Goal: Task Accomplishment & Management: Complete application form

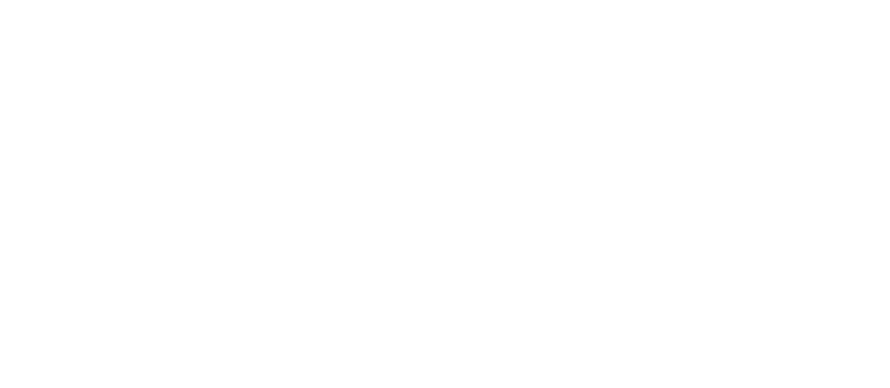
click at [0, 0] on html at bounding box center [0, 0] width 0 height 0
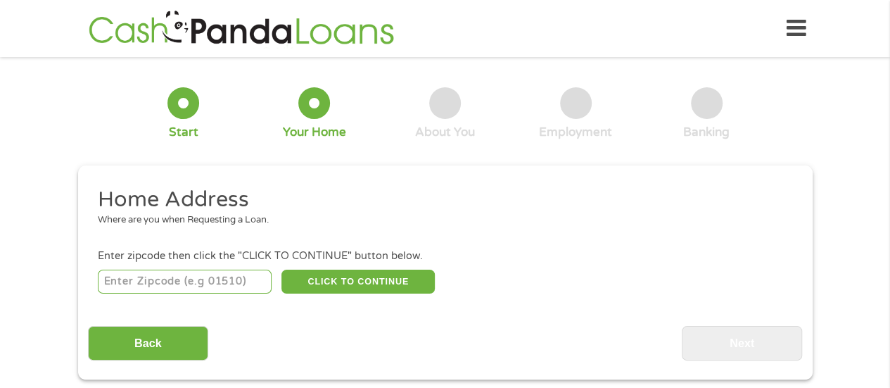
click at [207, 275] on input "number" at bounding box center [185, 282] width 174 height 24
type input "79904"
select select "[US_STATE]"
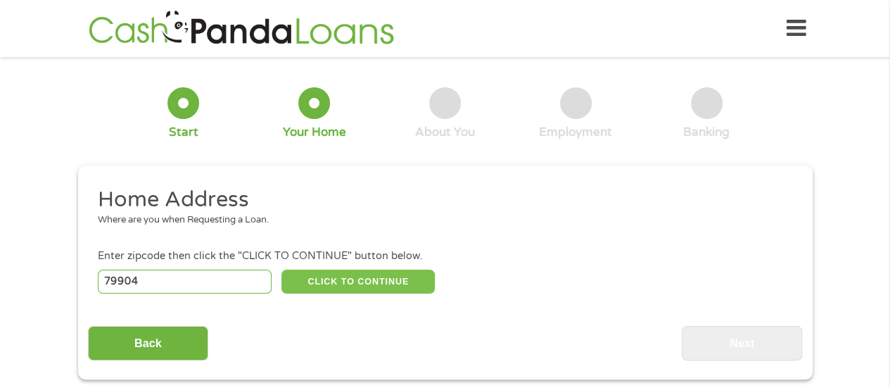
click at [387, 284] on button "CLICK TO CONTINUE" at bounding box center [358, 282] width 153 height 24
type input "79904"
type input "[GEOGRAPHIC_DATA]"
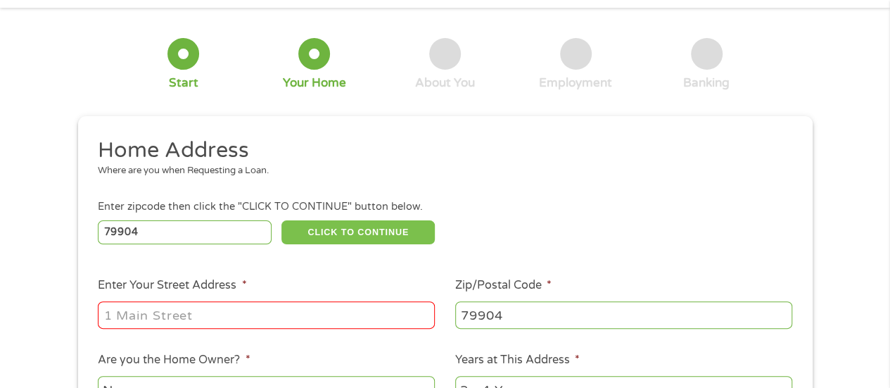
scroll to position [70, 0]
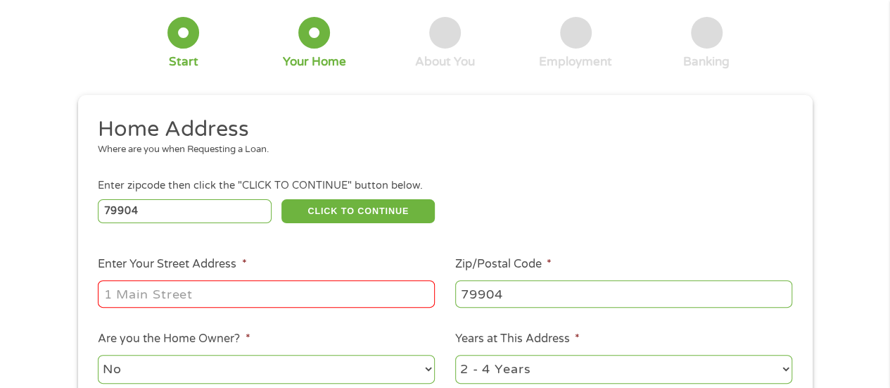
click at [283, 294] on input "Enter Your Street Address *" at bounding box center [266, 293] width 337 height 27
type input "[STREET_ADDRESS]"
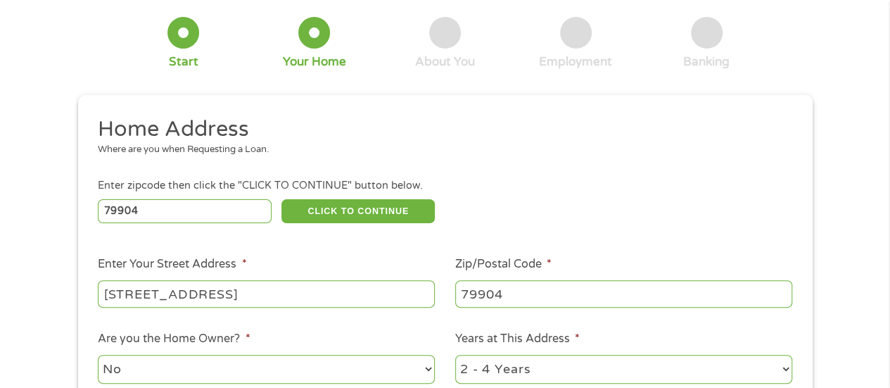
scroll to position [141, 0]
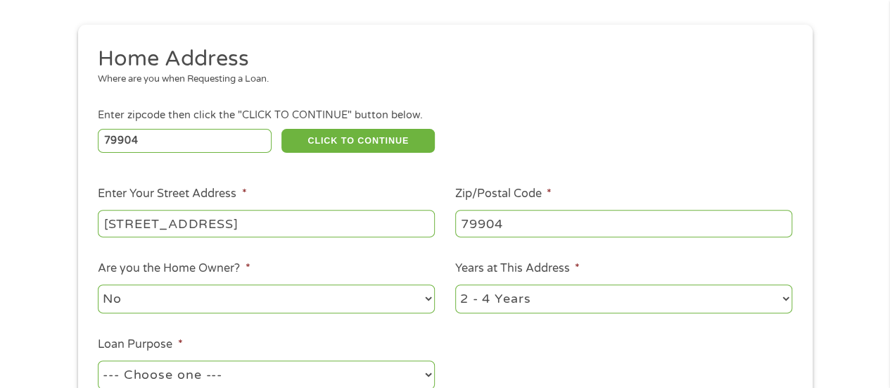
click at [780, 295] on select "1 Year or less 1 - 2 Years 2 - 4 Years Over 4 Years" at bounding box center [623, 298] width 337 height 29
select select "12months"
click at [455, 285] on select "1 Year or less 1 - 2 Years 2 - 4 Years Over 4 Years" at bounding box center [623, 298] width 337 height 29
click at [645, 220] on input "79904" at bounding box center [623, 223] width 337 height 27
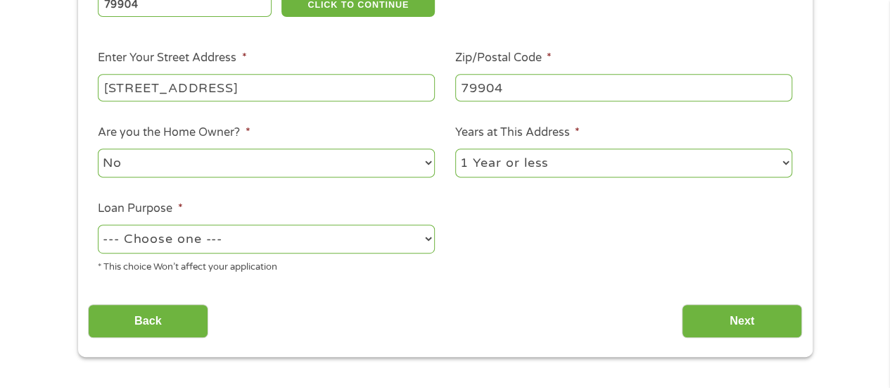
scroll to position [282, 0]
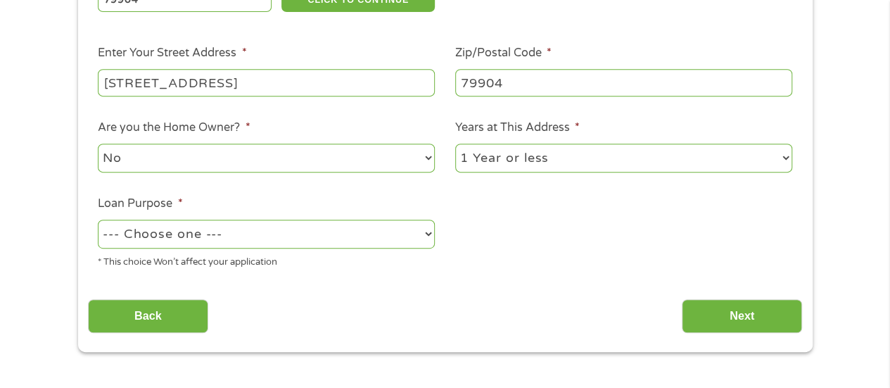
click at [429, 231] on select "--- Choose one --- Pay Bills Debt Consolidation Home Improvement Major Purchase…" at bounding box center [266, 234] width 337 height 29
click at [98, 220] on select "--- Choose one --- Pay Bills Debt Consolidation Home Improvement Major Purchase…" at bounding box center [266, 234] width 337 height 29
click at [421, 233] on select "--- Choose one --- Pay Bills Debt Consolidation Home Improvement Major Purchase…" at bounding box center [266, 234] width 337 height 29
select select "paybills"
click at [98, 220] on select "--- Choose one --- Pay Bills Debt Consolidation Home Improvement Major Purchase…" at bounding box center [266, 234] width 337 height 29
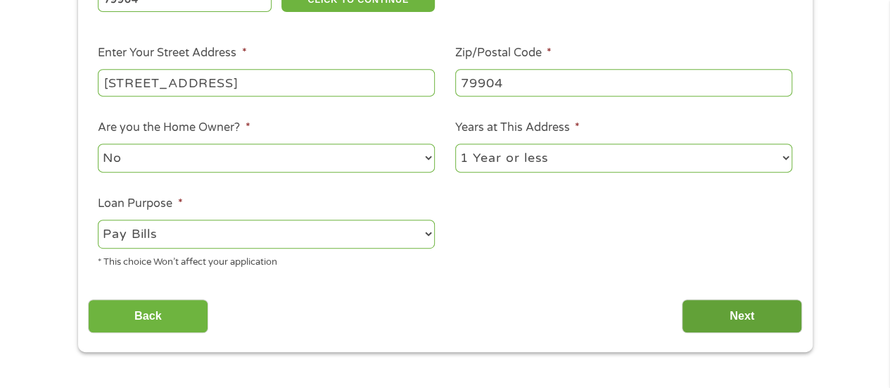
click at [719, 305] on input "Next" at bounding box center [742, 316] width 120 height 34
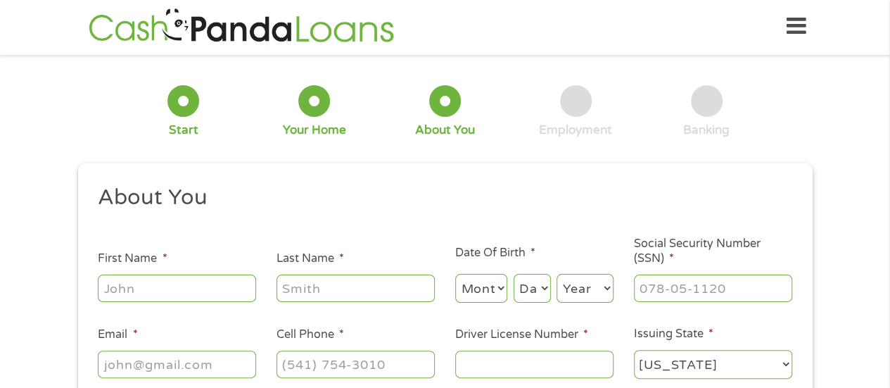
scroll to position [0, 0]
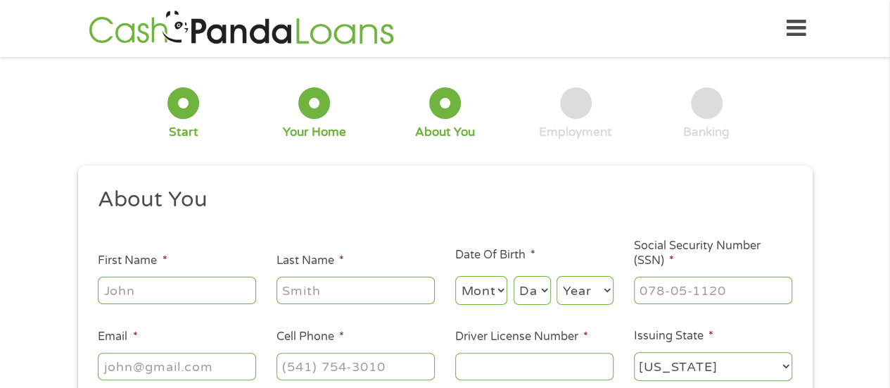
click at [220, 286] on input "First Name *" at bounding box center [177, 290] width 158 height 27
type input "Antje"
type input "[PERSON_NAME]"
type input "[EMAIL_ADDRESS][PERSON_NAME][DOMAIN_NAME]"
type input "[PHONE_NUMBER]"
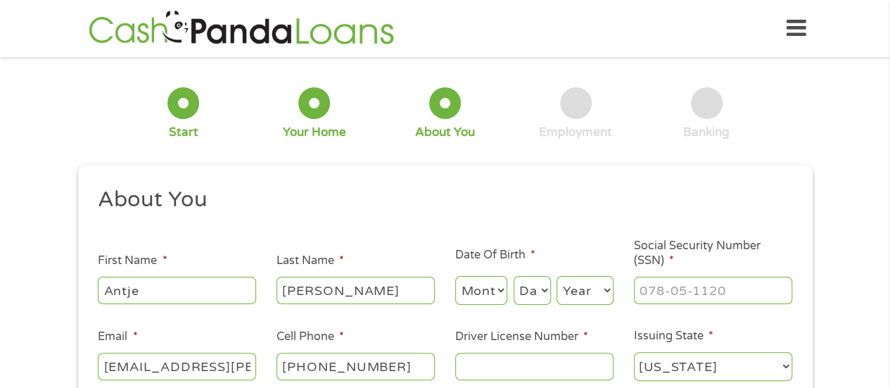
click at [498, 291] on select "Month 1 2 3 4 5 6 7 8 9 10 11 12" at bounding box center [481, 290] width 53 height 29
select select "11"
click at [455, 277] on select "Month 1 2 3 4 5 6 7 8 9 10 11 12" at bounding box center [481, 290] width 53 height 29
click at [537, 294] on select "Day 1 2 3 4 5 6 7 8 9 10 11 12 13 14 15 16 17 18 19 20 21 22 23 24 25 26 27 28 …" at bounding box center [532, 290] width 37 height 29
select select "26"
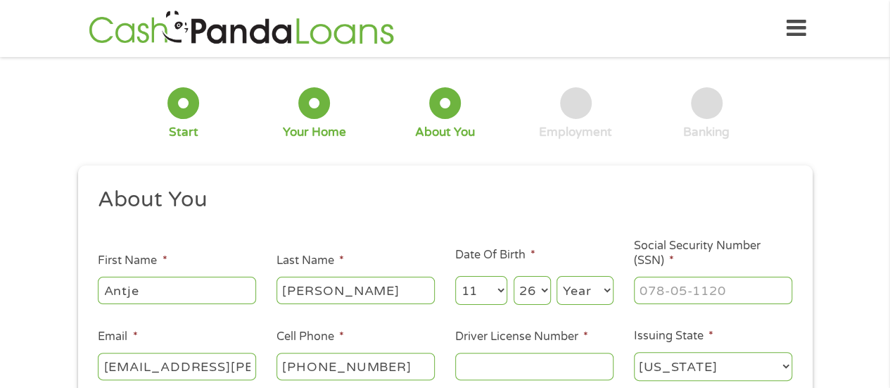
click at [514, 277] on select "Day 1 2 3 4 5 6 7 8 9 10 11 12 13 14 15 16 17 18 19 20 21 22 23 24 25 26 27 28 …" at bounding box center [532, 290] width 37 height 29
click at [605, 290] on select "Year [DATE] 2006 2005 2004 2003 2002 2001 2000 1999 1998 1997 1996 1995 1994 19…" at bounding box center [585, 290] width 57 height 29
select select "1972"
click at [557, 277] on select "Year [DATE] 2006 2005 2004 2003 2002 2001 2000 1999 1998 1997 1996 1995 1994 19…" at bounding box center [585, 290] width 57 height 29
click at [711, 291] on input "___-__-____" at bounding box center [713, 290] width 158 height 27
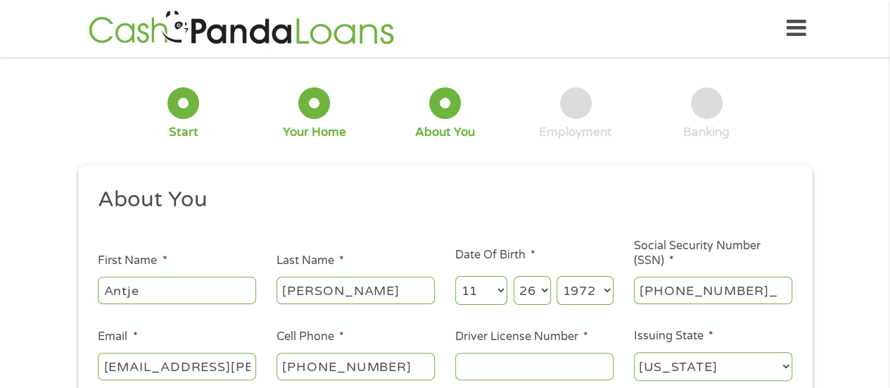
type input "522-85-8344"
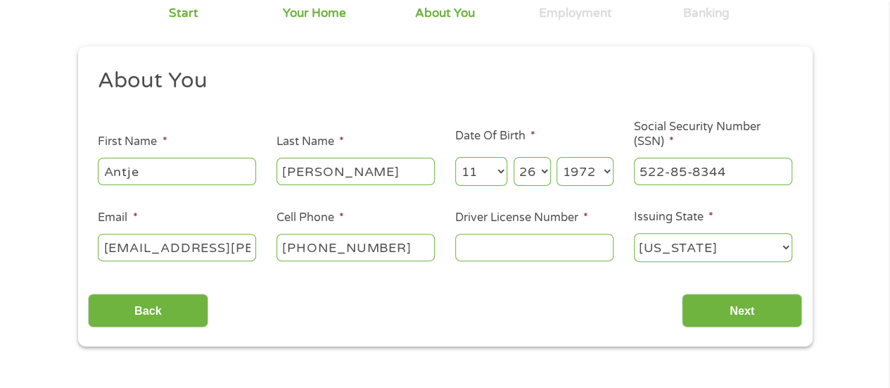
scroll to position [141, 0]
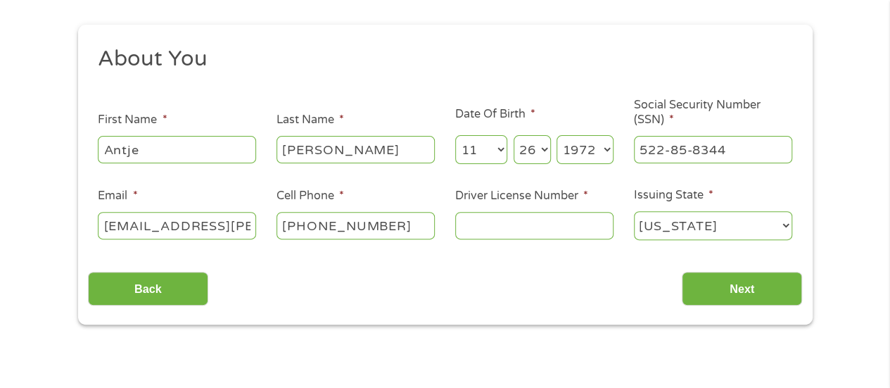
click at [588, 228] on input "Driver License Number *" at bounding box center [534, 225] width 158 height 27
click at [502, 222] on input "Driver License Number *" at bounding box center [534, 225] width 158 height 27
type input "51948065"
click at [768, 294] on input "Next" at bounding box center [742, 289] width 120 height 34
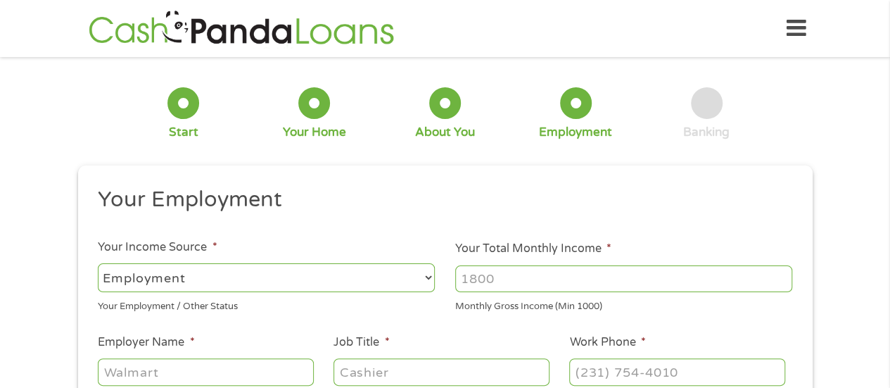
scroll to position [70, 0]
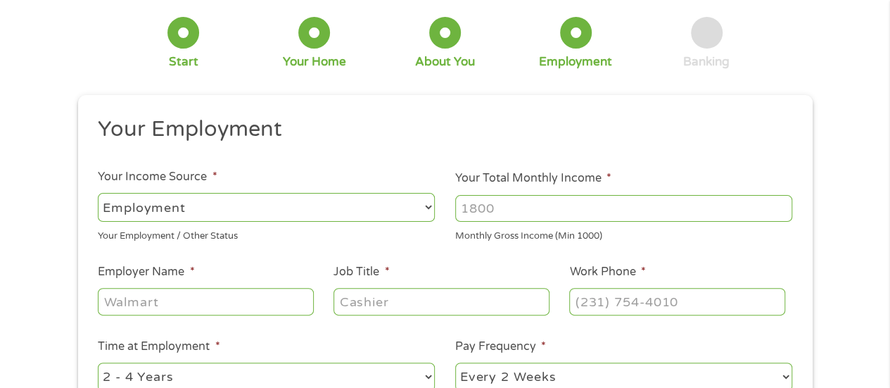
click at [422, 203] on select "--- Choose one --- Employment [DEMOGRAPHIC_DATA] Benefits" at bounding box center [266, 207] width 337 height 29
select select "benefits"
click at [98, 193] on select "--- Choose one --- Employment [DEMOGRAPHIC_DATA] Benefits" at bounding box center [266, 207] width 337 height 29
type input "Other"
type input "[PHONE_NUMBER]"
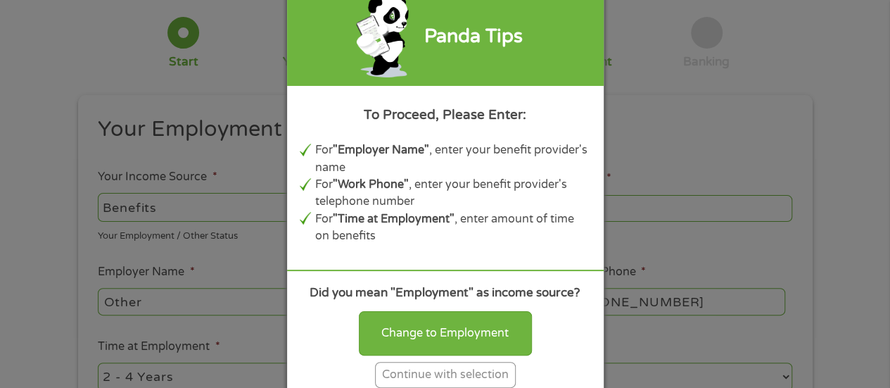
click at [463, 370] on div "Continue with selection" at bounding box center [445, 375] width 141 height 26
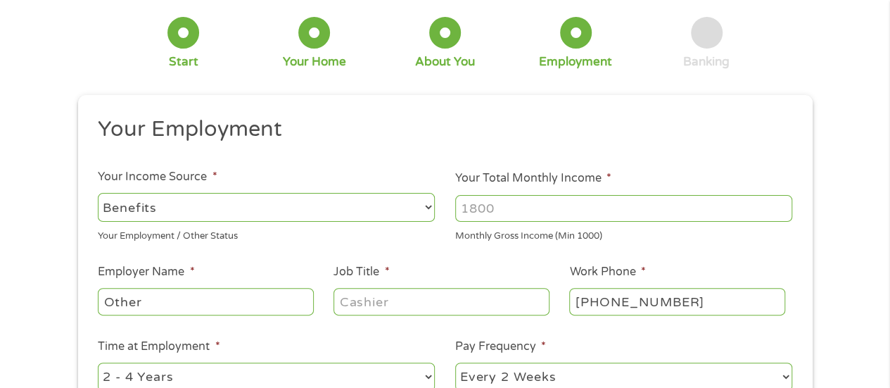
click at [538, 206] on input "Your Total Monthly Income *" at bounding box center [623, 208] width 337 height 27
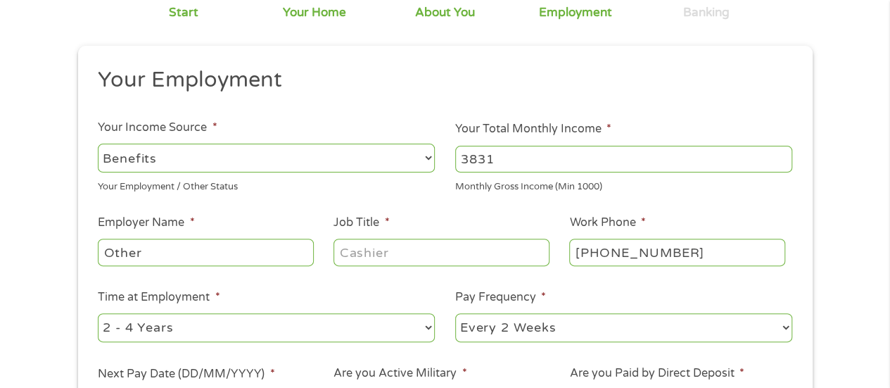
scroll to position [141, 0]
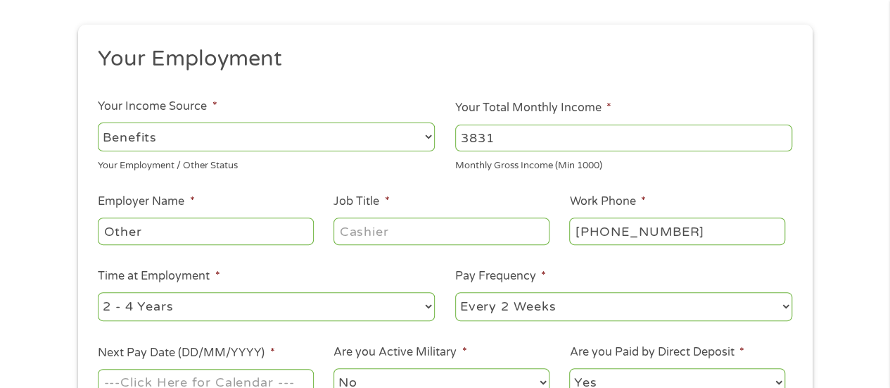
type input "3831"
click at [429, 230] on input "Job Title *" at bounding box center [441, 231] width 215 height 27
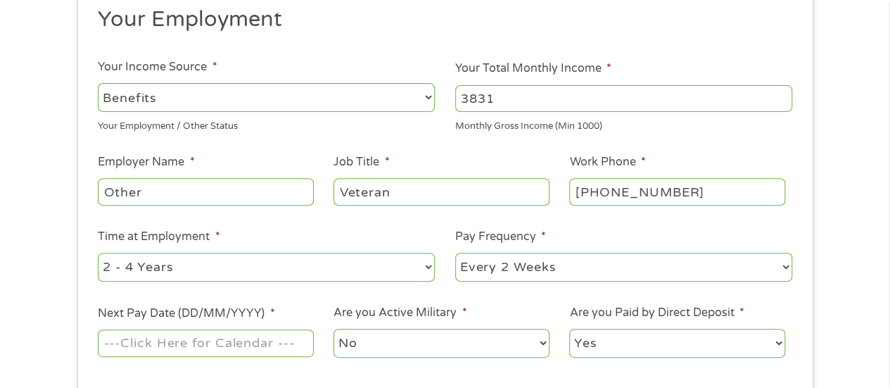
scroll to position [211, 0]
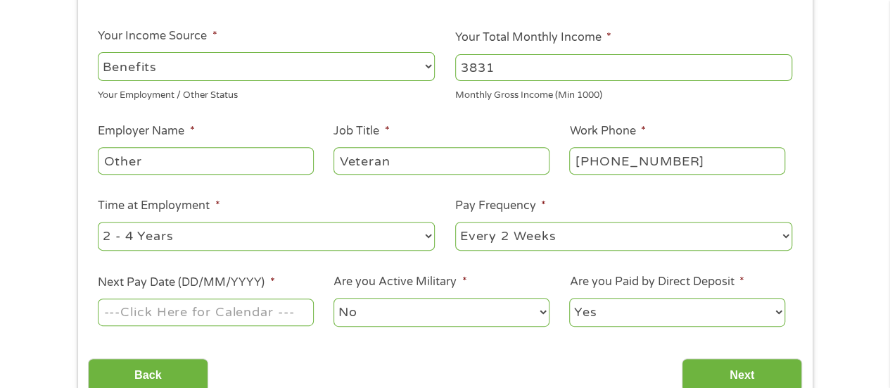
type input "Veteran"
click at [427, 239] on select "--- Choose one --- 1 Year or less 1 - 2 Years 2 - 4 Years Over 4 Years" at bounding box center [266, 236] width 337 height 29
select select "60months"
click at [98, 222] on select "--- Choose one --- 1 Year or less 1 - 2 Years 2 - 4 Years Over 4 Years" at bounding box center [266, 236] width 337 height 29
drag, startPoint x: 196, startPoint y: 159, endPoint x: 203, endPoint y: 158, distance: 7.2
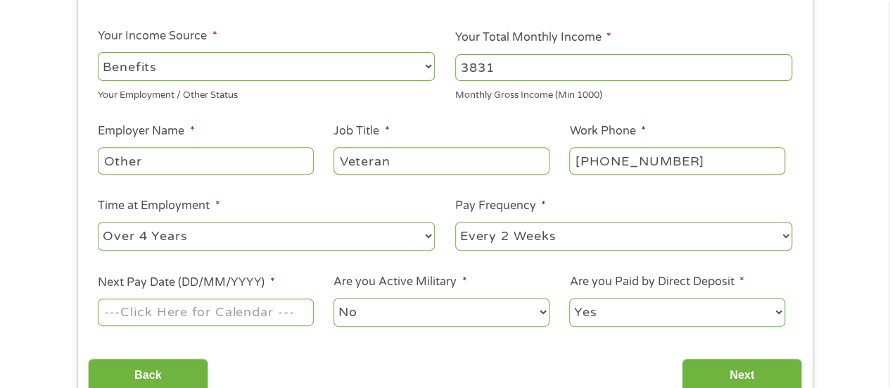
click at [199, 158] on input "Other" at bounding box center [205, 160] width 215 height 27
type input "O"
type input "VA Benifts"
click at [787, 236] on select "--- Choose one --- Every 2 Weeks Every Week Monthly Semi-Monthly" at bounding box center [623, 236] width 337 height 29
select select "monthly"
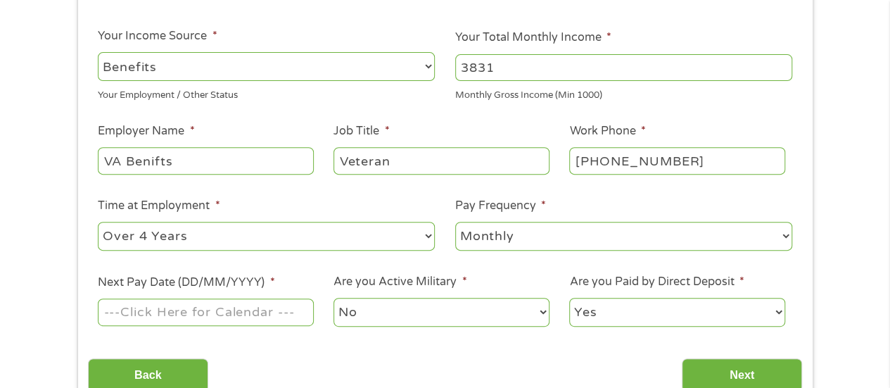
click at [455, 222] on select "--- Choose one --- Every 2 Weeks Every Week Monthly Semi-Monthly" at bounding box center [623, 236] width 337 height 29
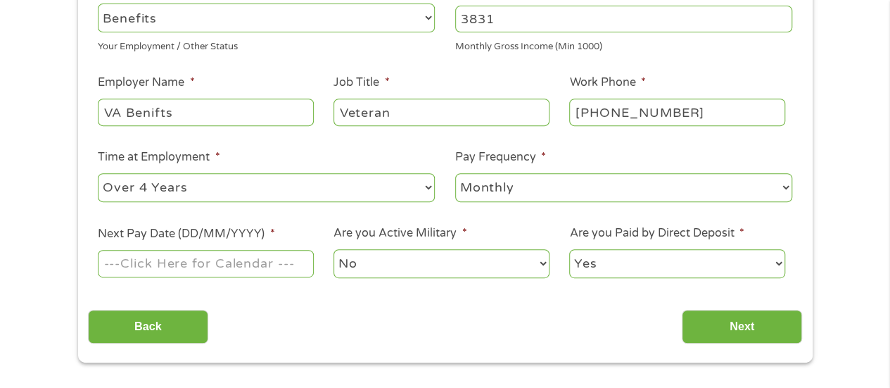
scroll to position [282, 0]
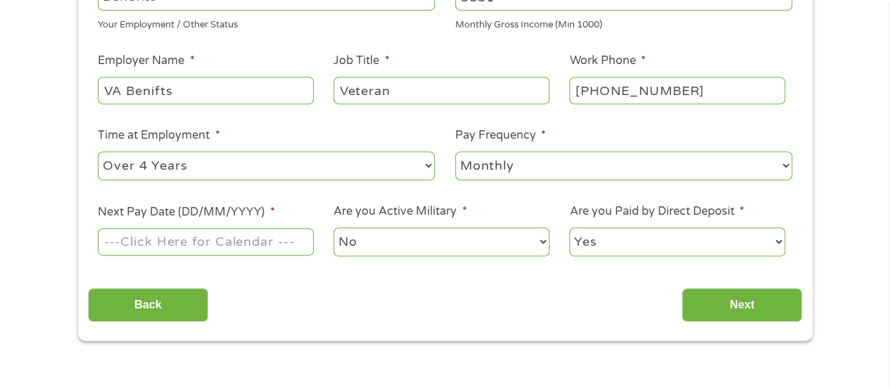
click at [206, 239] on input "Next Pay Date (DD/MM/YYYY) *" at bounding box center [205, 241] width 215 height 27
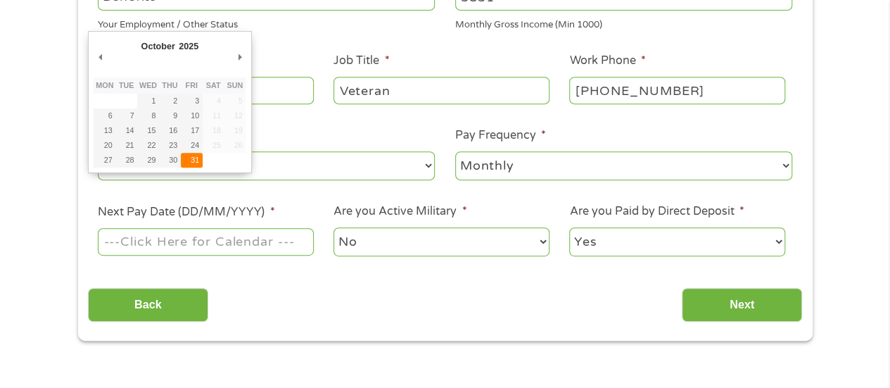
type input "[DATE]"
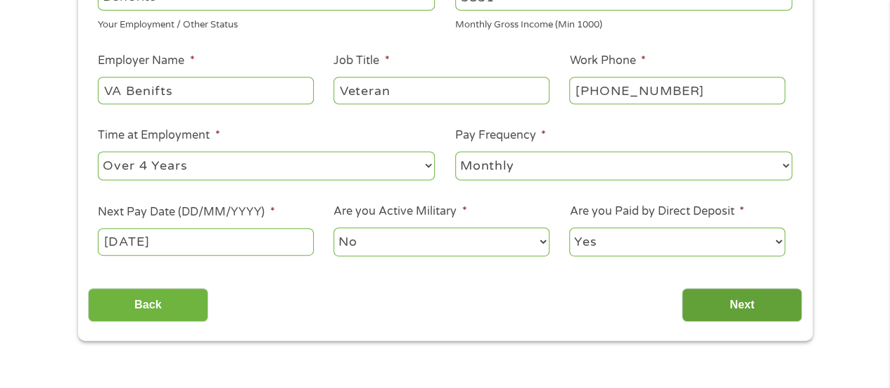
click at [748, 303] on input "Next" at bounding box center [742, 305] width 120 height 34
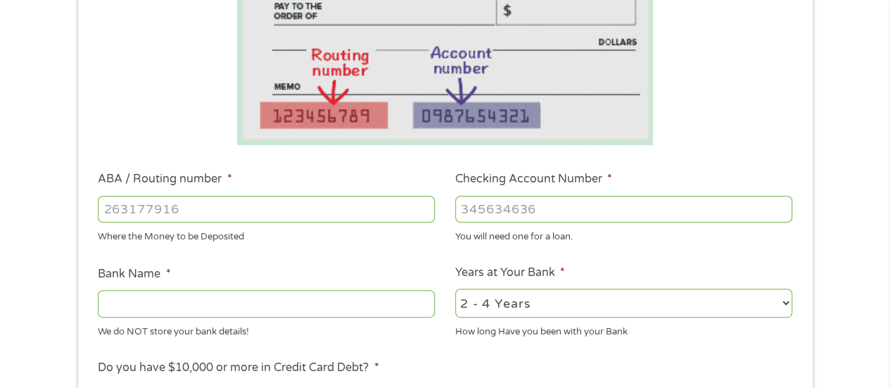
click at [239, 213] on input "ABA / Routing number *" at bounding box center [266, 209] width 337 height 27
type input "031101279"
type input "THE BANCORP BANK"
type input "031101279"
click at [520, 202] on input "Checking Account Number *" at bounding box center [623, 209] width 337 height 27
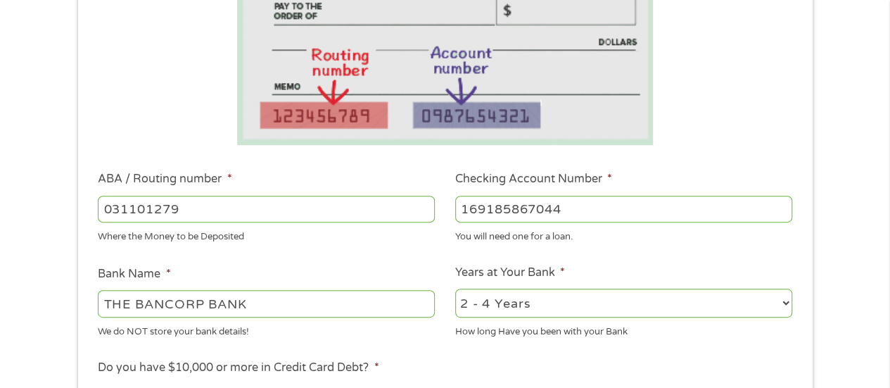
type input "169185867044"
click at [786, 300] on select "2 - 4 Years 6 - 12 Months 1 - 2 Years Over 4 Years" at bounding box center [623, 303] width 337 height 29
select select "24months"
click at [455, 289] on select "2 - 4 Years 6 - 12 Months 1 - 2 Years Over 4 Years" at bounding box center [623, 303] width 337 height 29
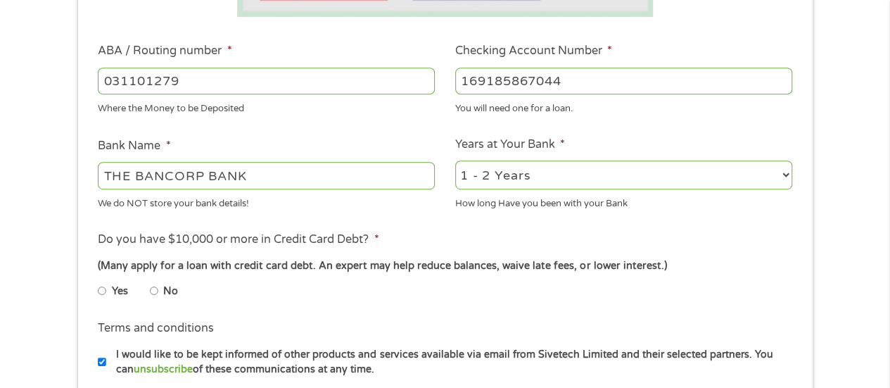
scroll to position [422, 0]
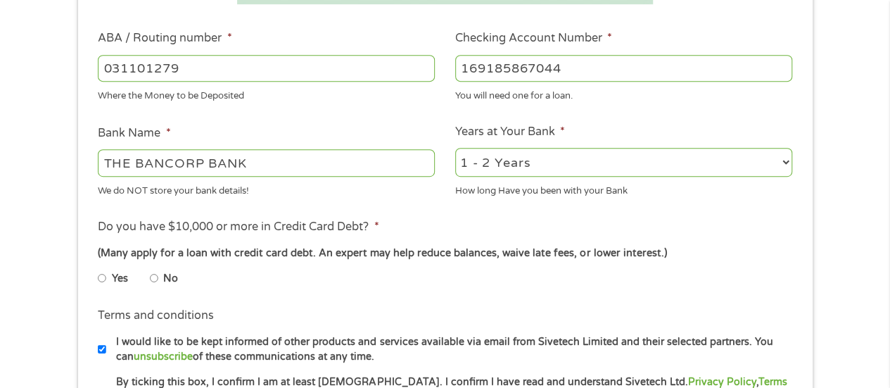
click at [155, 277] on input "No" at bounding box center [154, 278] width 8 height 23
radio input "true"
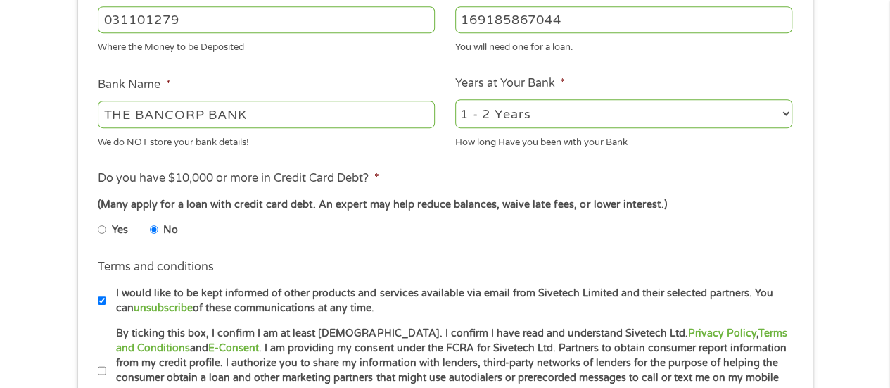
scroll to position [493, 0]
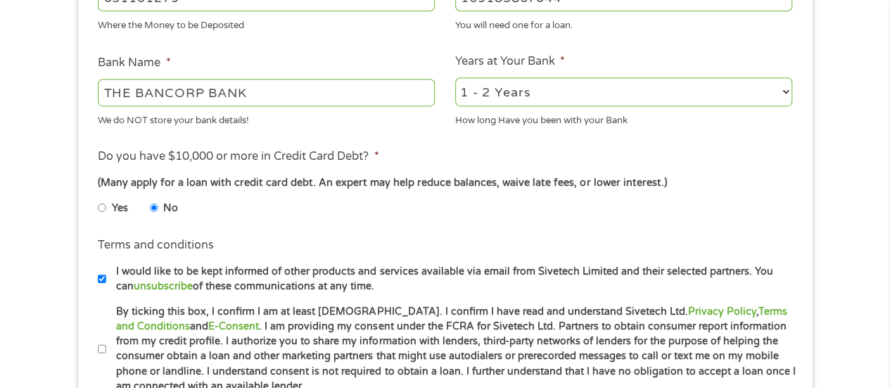
click at [102, 279] on input "I would like to be kept informed of other products and services available via e…" at bounding box center [102, 278] width 8 height 23
checkbox input "false"
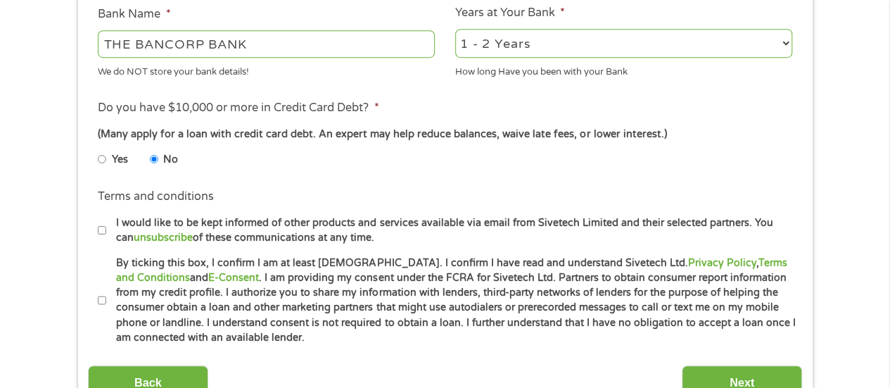
scroll to position [563, 0]
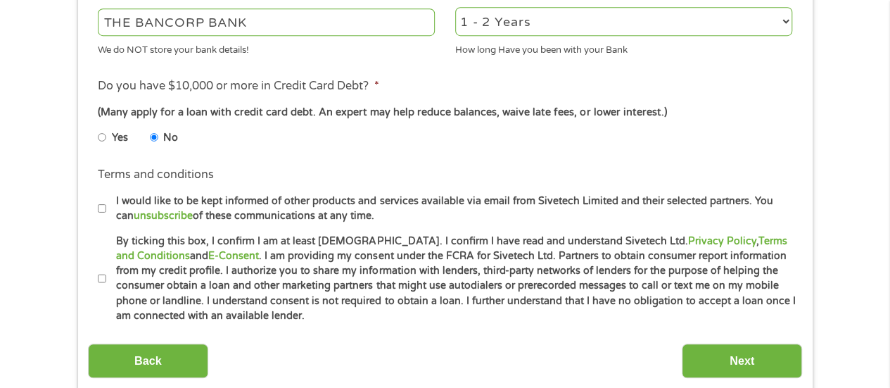
click at [100, 277] on input "By ticking this box, I confirm I am at least [DEMOGRAPHIC_DATA]. I confirm I ha…" at bounding box center [102, 278] width 8 height 23
checkbox input "true"
click at [755, 352] on input "Next" at bounding box center [742, 361] width 120 height 34
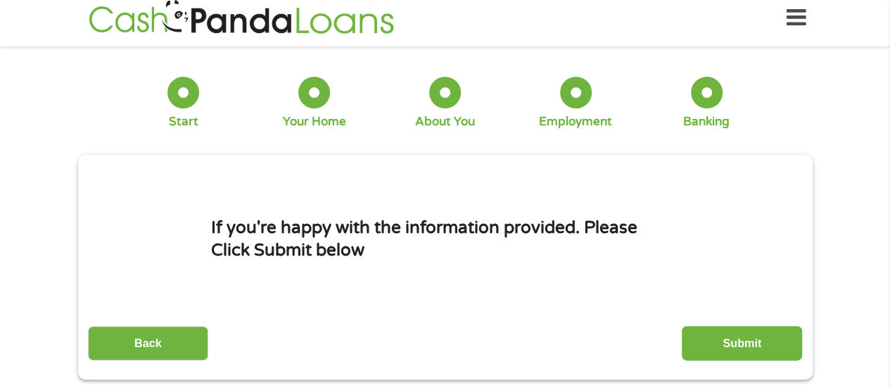
scroll to position [0, 0]
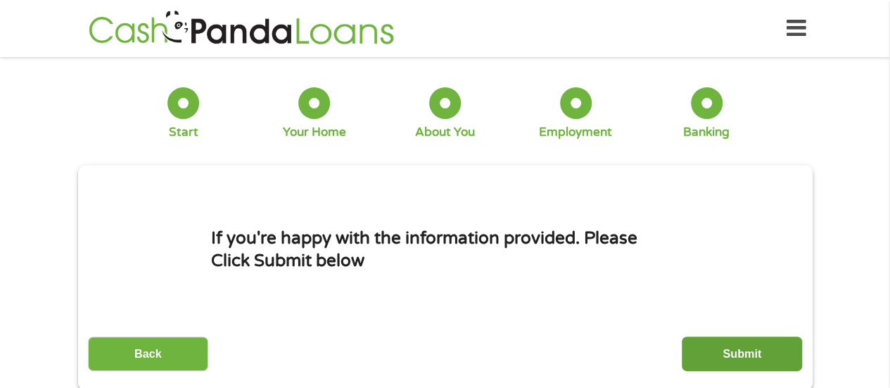
click at [756, 350] on input "Submit" at bounding box center [742, 353] width 120 height 34
